Goal: Task Accomplishment & Management: Manage account settings

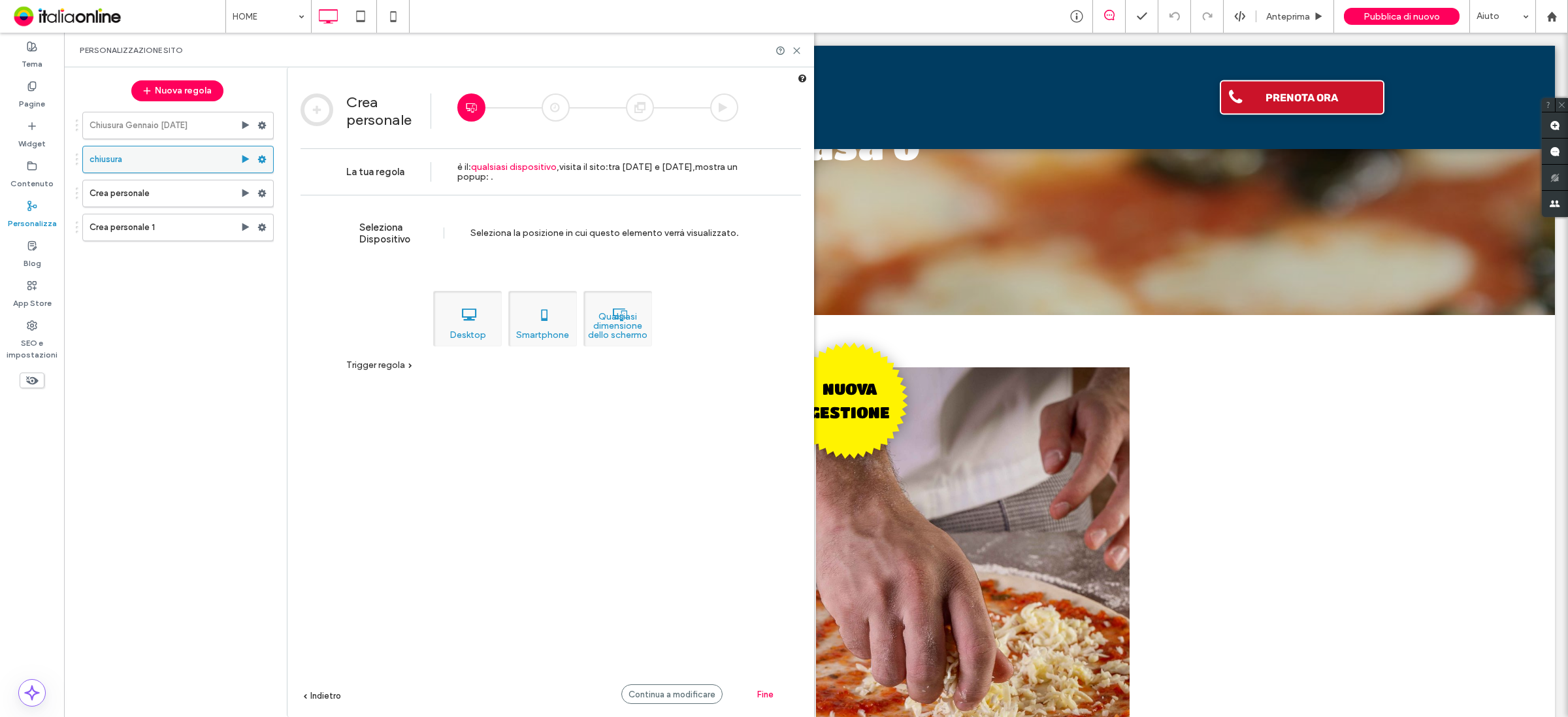
click at [263, 162] on use at bounding box center [261, 160] width 8 height 7
click at [356, 207] on label "Disattiva" at bounding box center [351, 211] width 93 height 11
click at [201, 196] on label "Crea personale" at bounding box center [164, 193] width 151 height 26
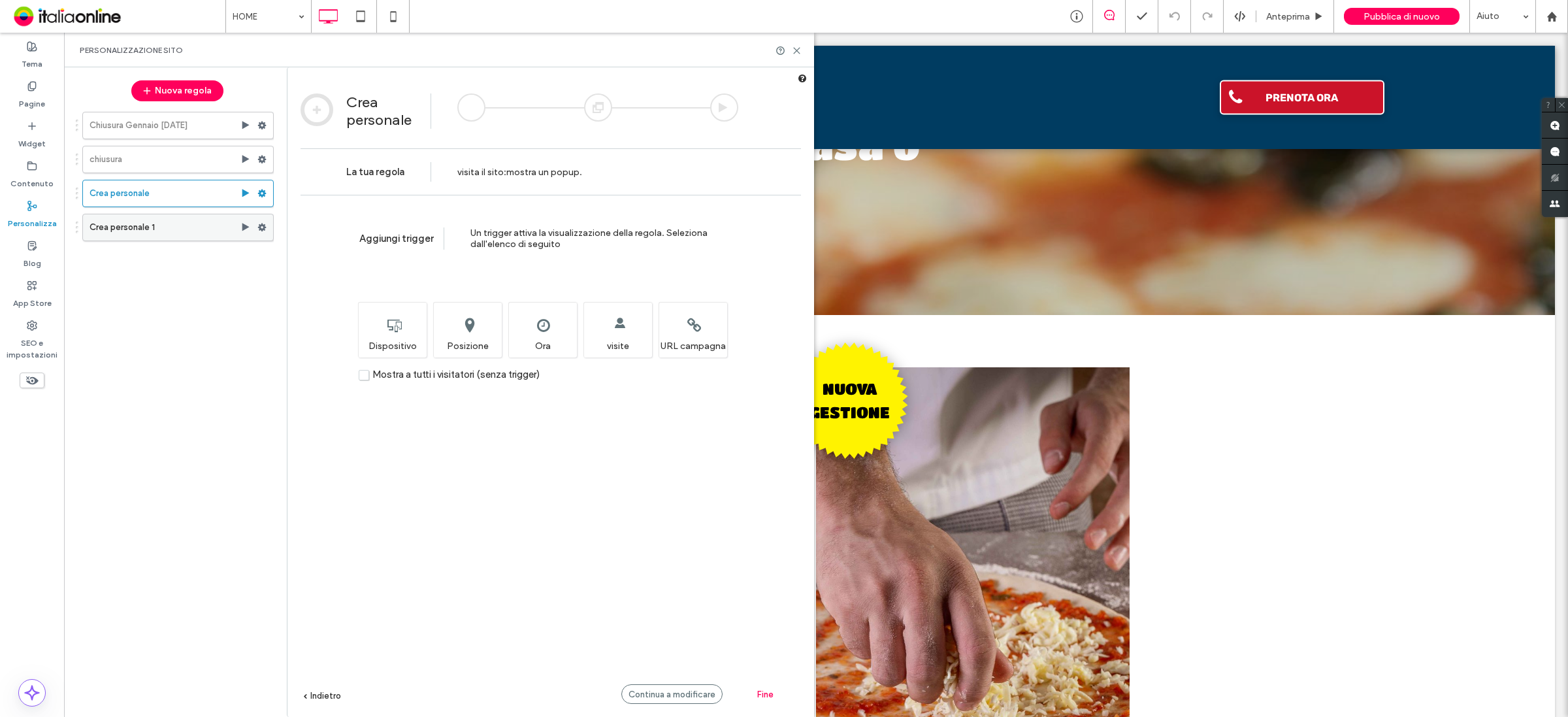
click at [202, 223] on label "Crea personale 1" at bounding box center [164, 227] width 151 height 26
click at [198, 194] on label "Crea personale" at bounding box center [164, 193] width 151 height 26
click at [263, 195] on use at bounding box center [261, 193] width 8 height 7
click at [331, 246] on span "Disattiva" at bounding box center [324, 246] width 37 height 11
drag, startPoint x: 223, startPoint y: 227, endPoint x: 248, endPoint y: 227, distance: 25.0
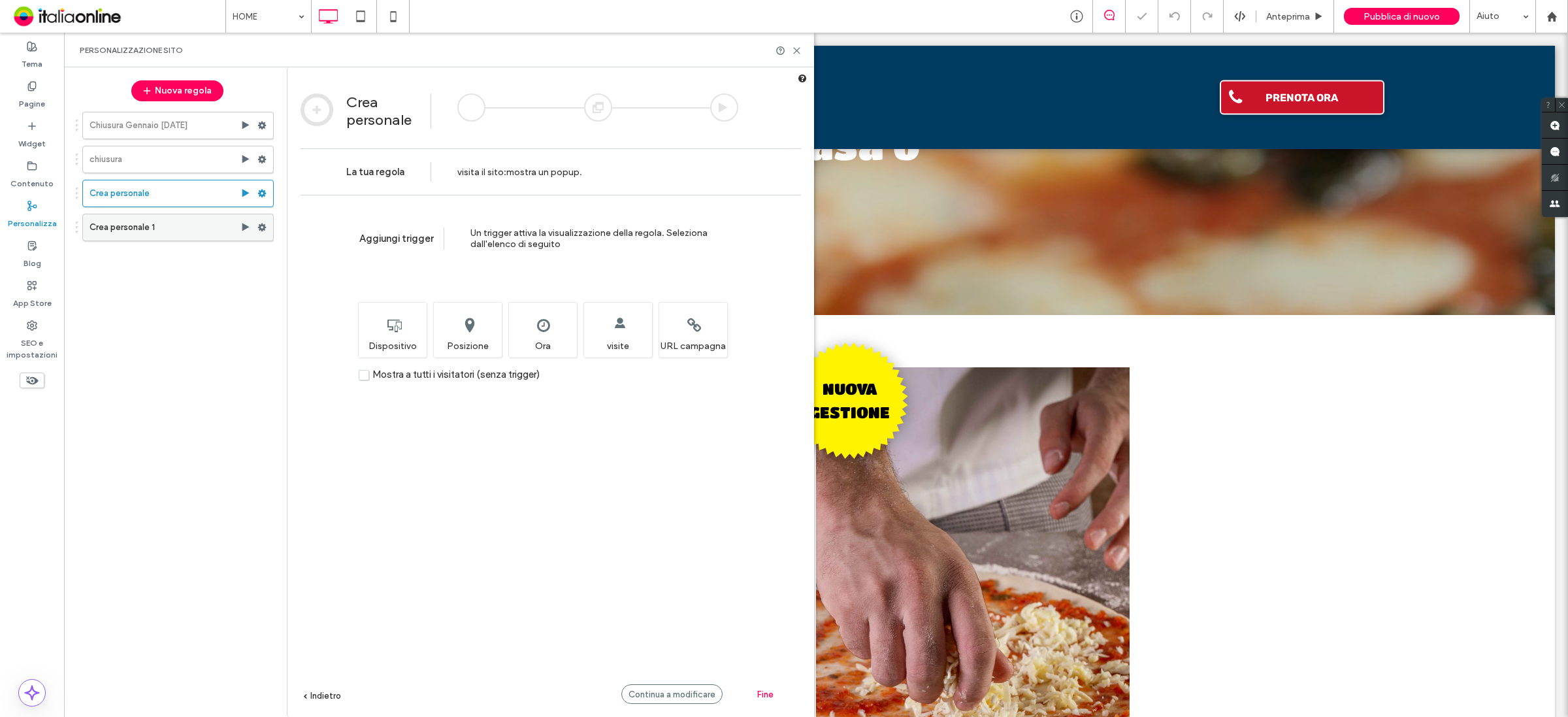
click at [223, 227] on label "Crea personale 1" at bounding box center [164, 227] width 151 height 26
click at [259, 227] on use at bounding box center [261, 227] width 8 height 7
click at [337, 278] on span "Disattiva" at bounding box center [324, 279] width 37 height 11
click at [1387, 18] on span "Pubblica di nuovo" at bounding box center [1402, 16] width 76 height 11
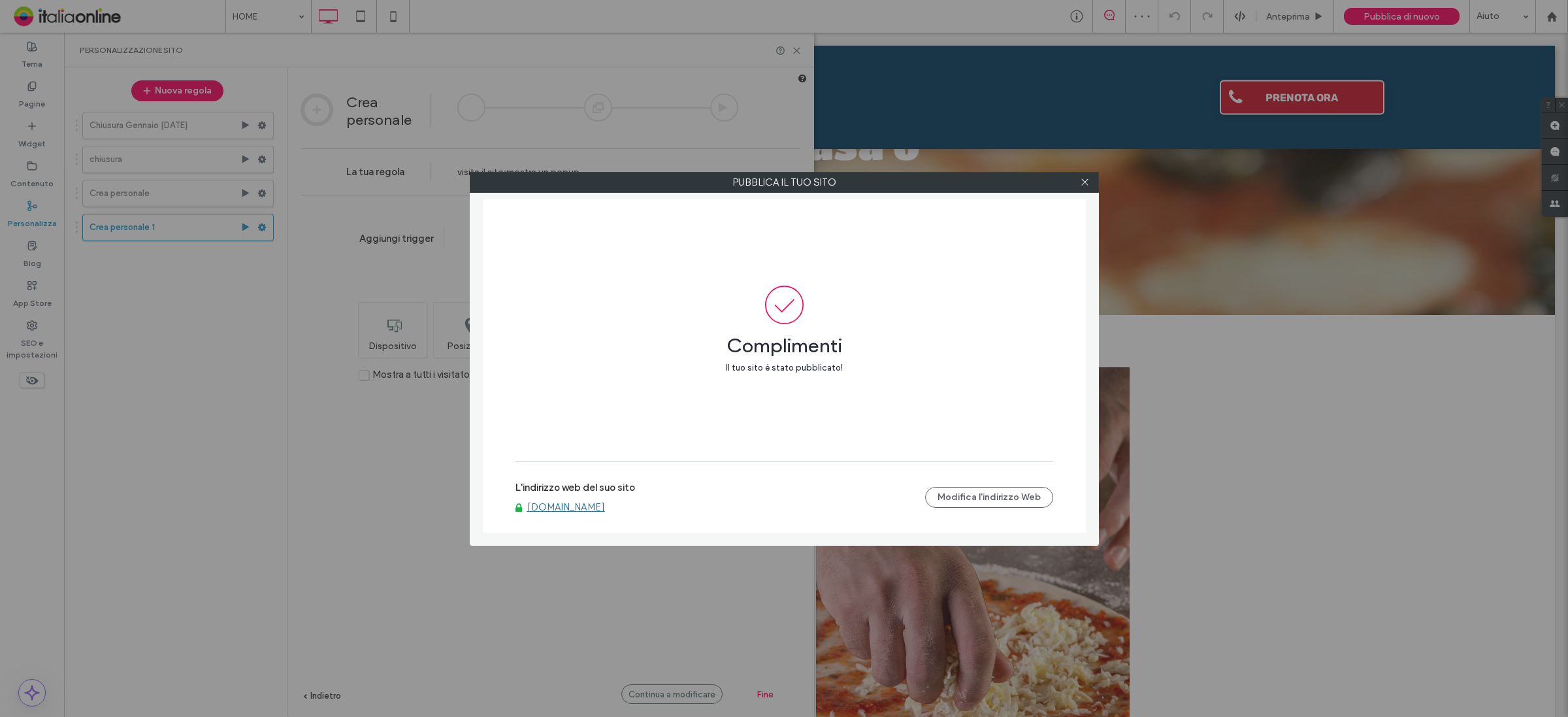
click at [596, 507] on link "[DOMAIN_NAME]" at bounding box center [566, 507] width 78 height 12
click at [1085, 187] on icon at bounding box center [1084, 181] width 10 height 10
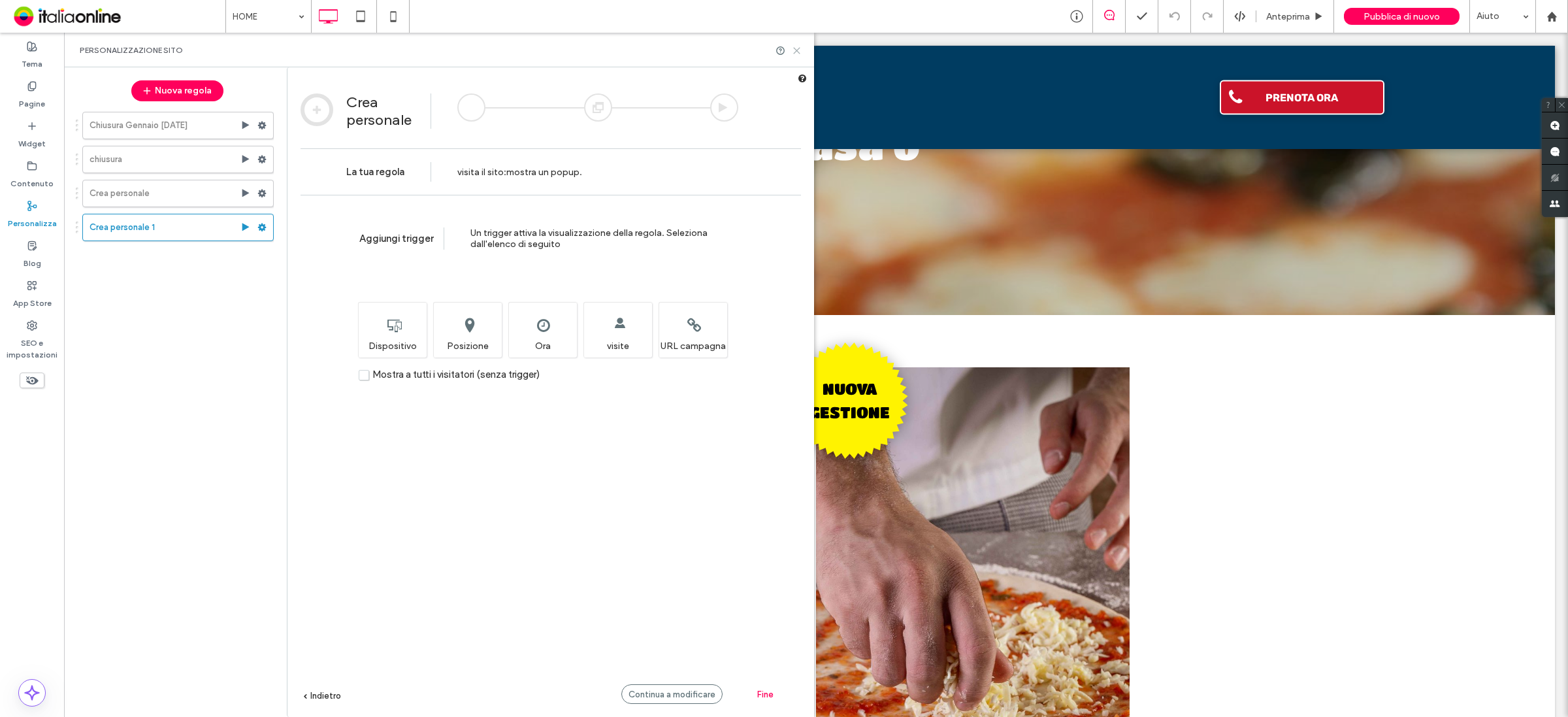
click at [799, 53] on icon at bounding box center [796, 50] width 10 height 10
